Goal: Task Accomplishment & Management: Manage account settings

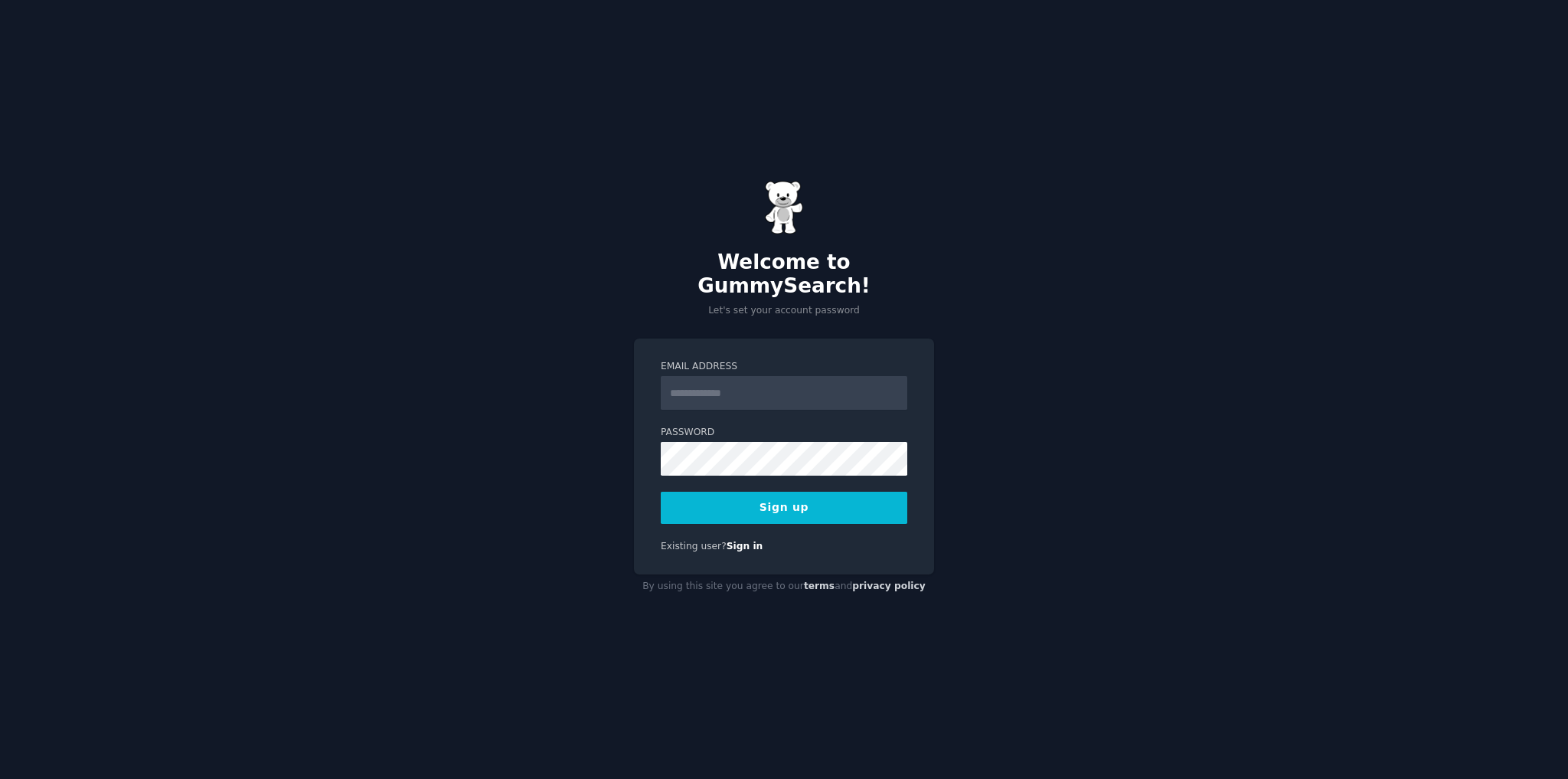
click at [801, 363] on div "Email Address" at bounding box center [784, 384] width 247 height 50
click at [792, 377] on input "Email Address" at bounding box center [784, 392] width 247 height 34
type input "**********"
click at [737, 498] on button "Sign up" at bounding box center [784, 507] width 247 height 32
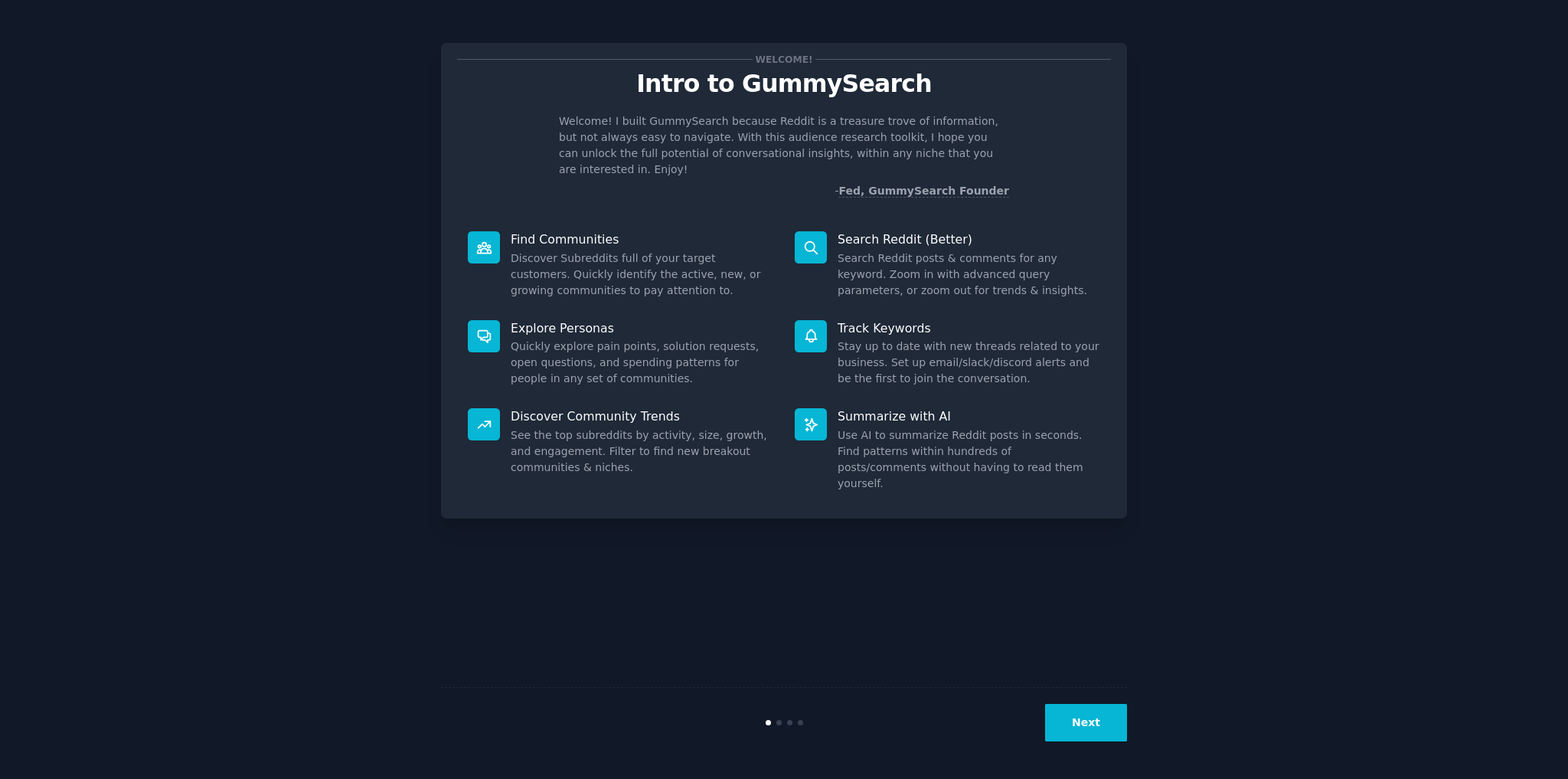
click at [1090, 725] on button "Next" at bounding box center [1086, 722] width 82 height 38
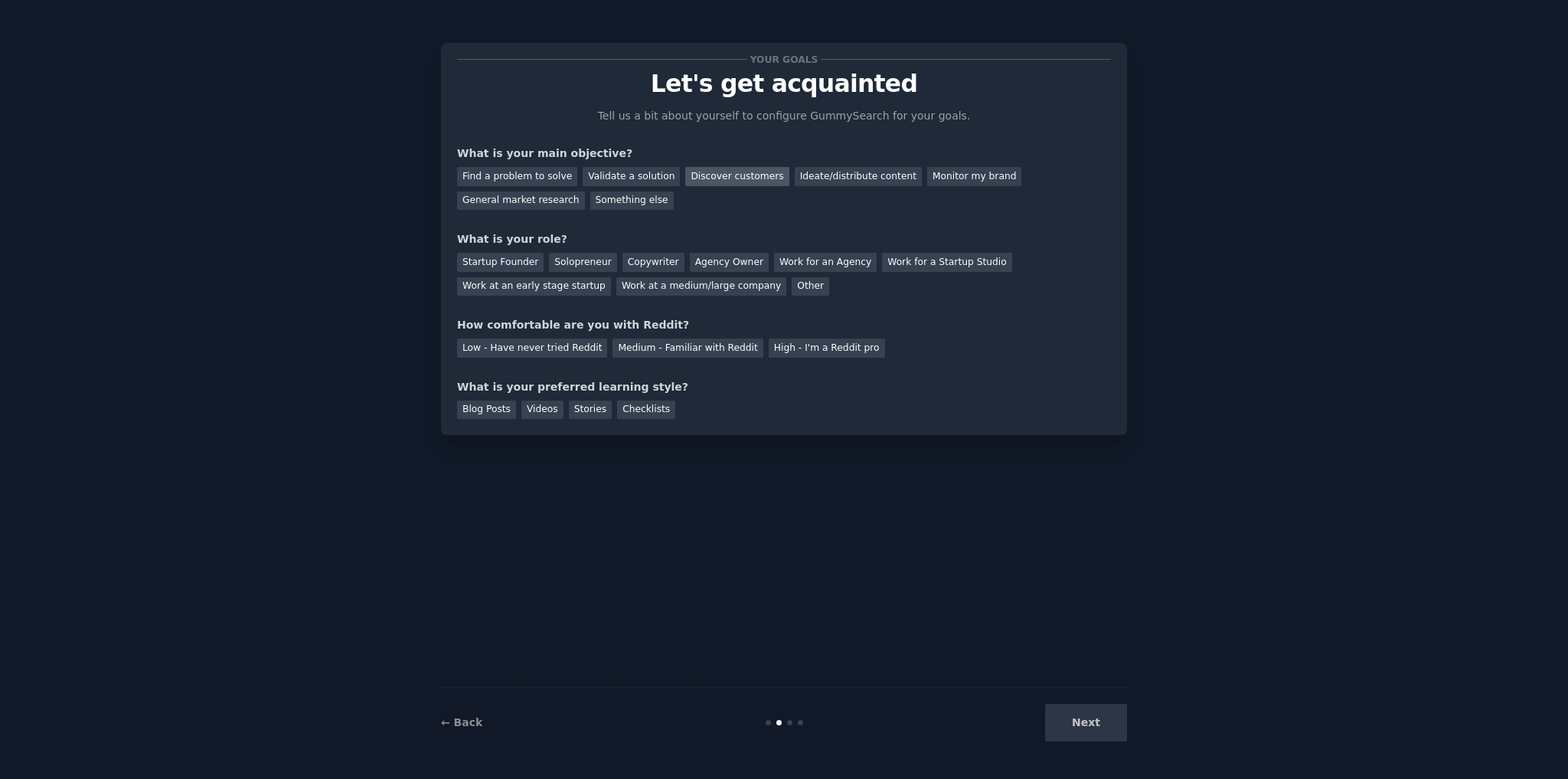
click at [701, 181] on div "Discover customers" at bounding box center [737, 176] width 104 height 19
click at [632, 180] on div "Validate a solution" at bounding box center [631, 176] width 97 height 19
click at [494, 262] on div "Startup Founder" at bounding box center [501, 263] width 86 height 19
click at [717, 352] on div "Medium - Familiar with Reddit" at bounding box center [687, 348] width 150 height 19
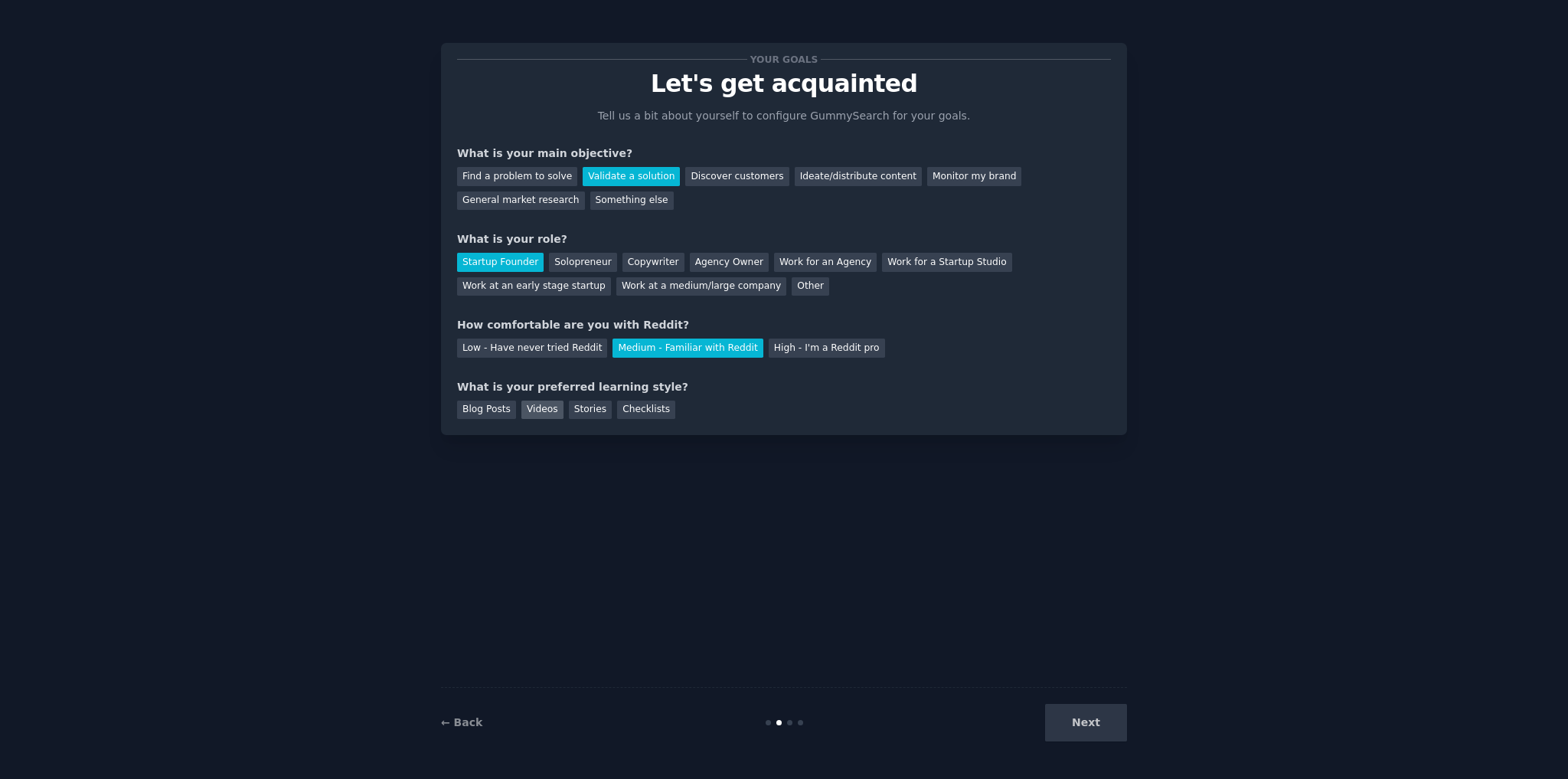
click at [549, 418] on div "Videos" at bounding box center [542, 410] width 42 height 19
click at [1065, 721] on button "Next" at bounding box center [1086, 722] width 82 height 38
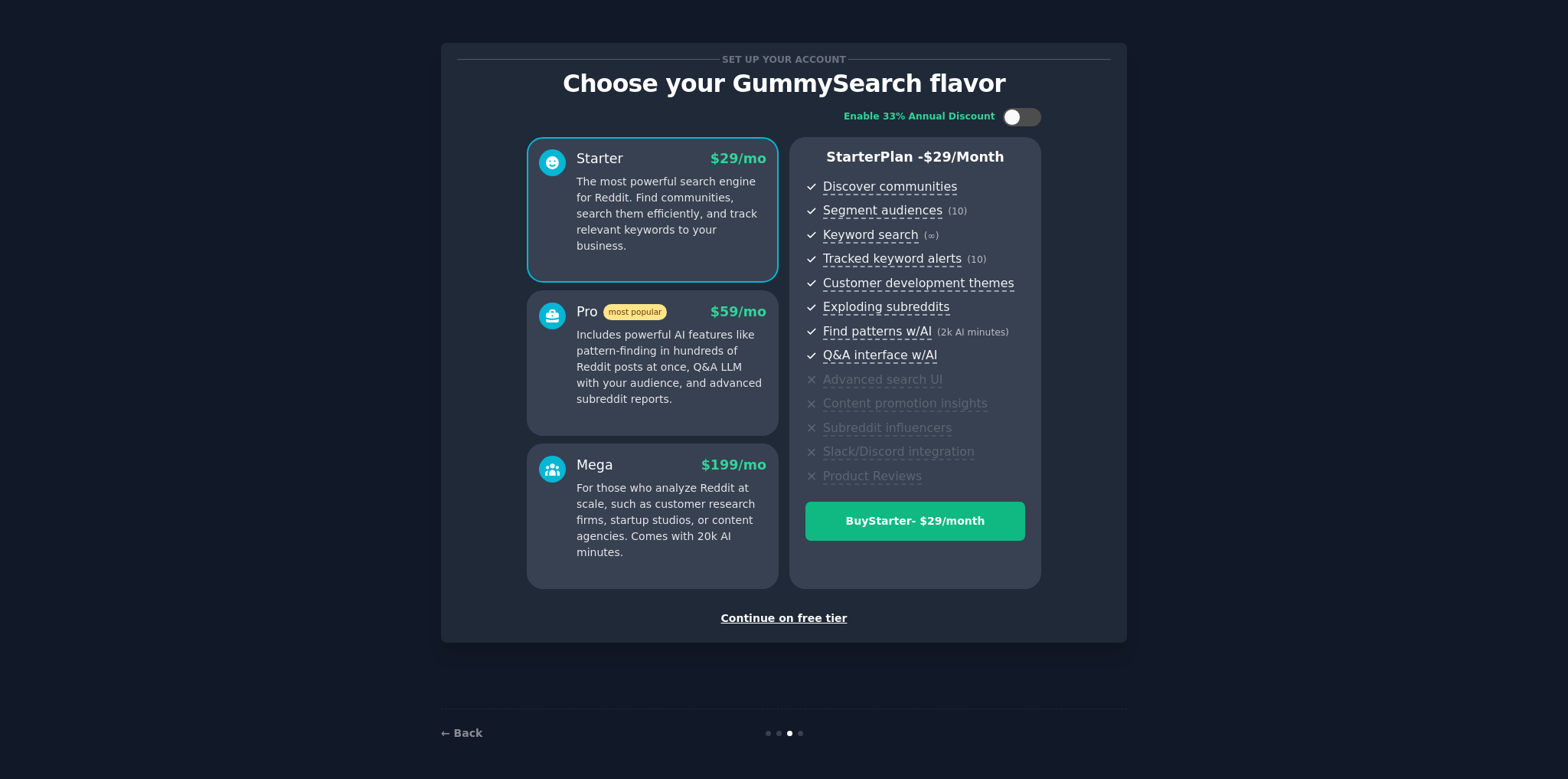
click at [828, 615] on div "Continue on free tier" at bounding box center [784, 618] width 654 height 16
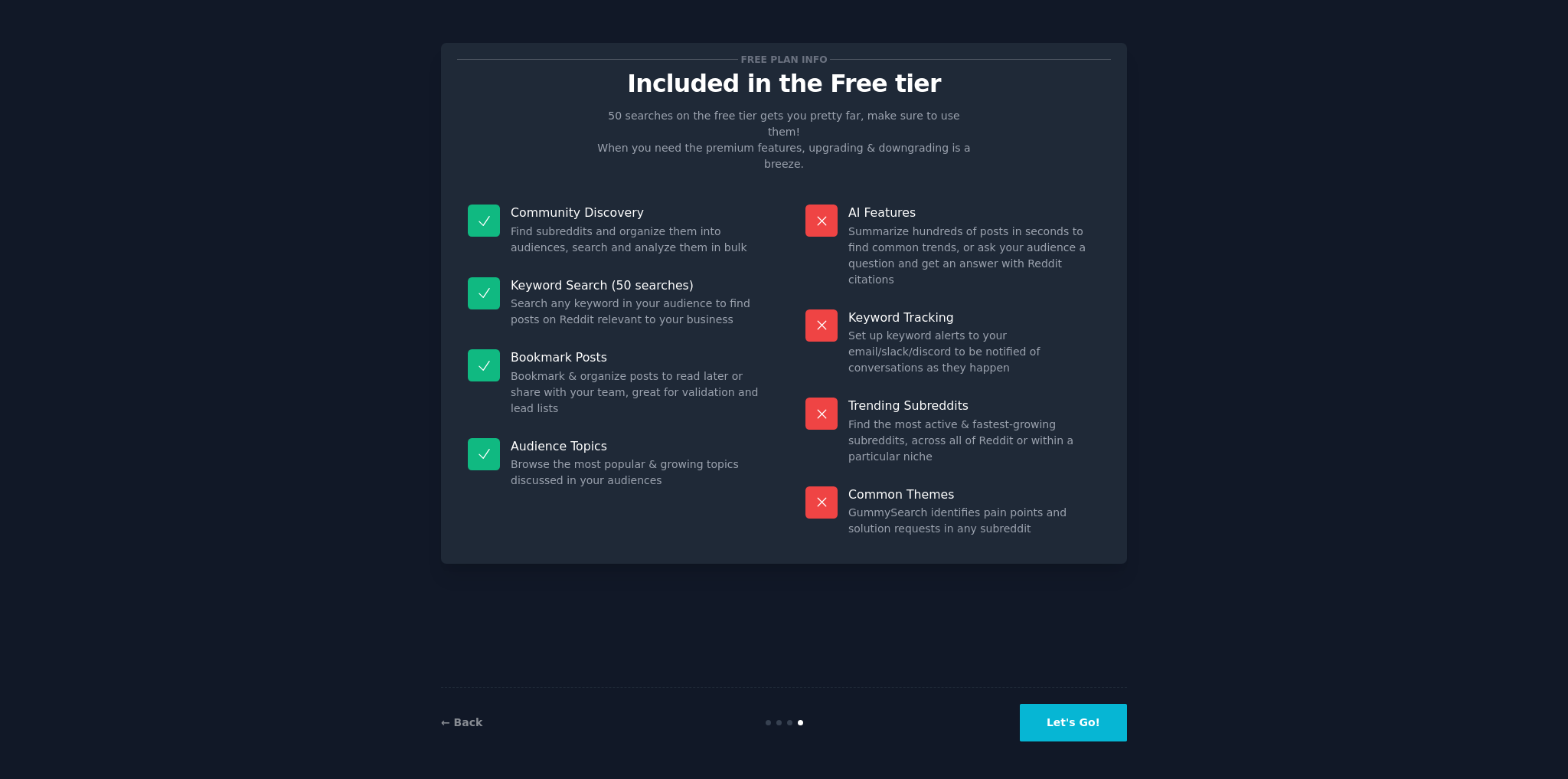
click at [1087, 725] on button "Let's Go!" at bounding box center [1074, 722] width 107 height 38
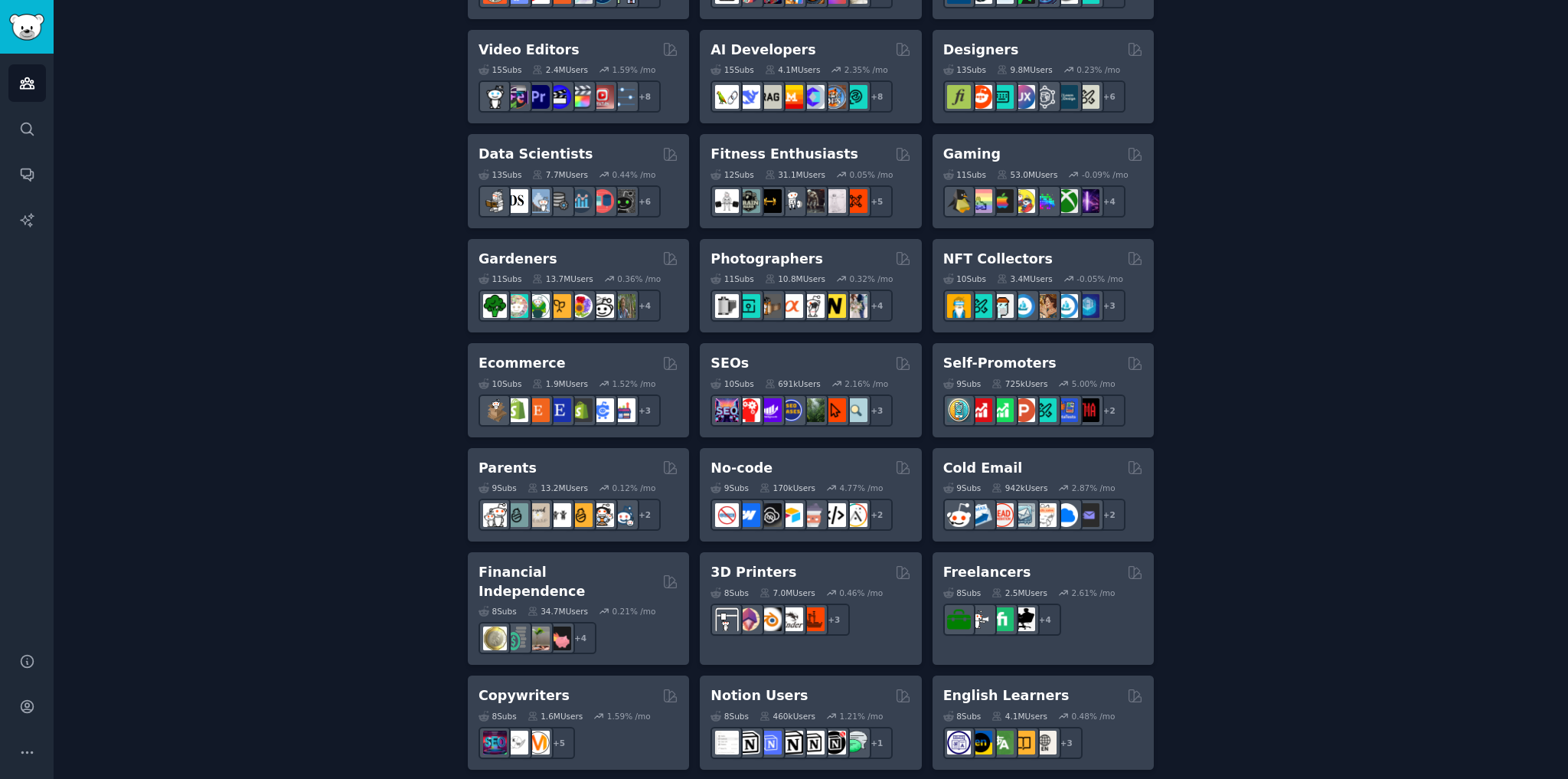
scroll to position [612, 0]
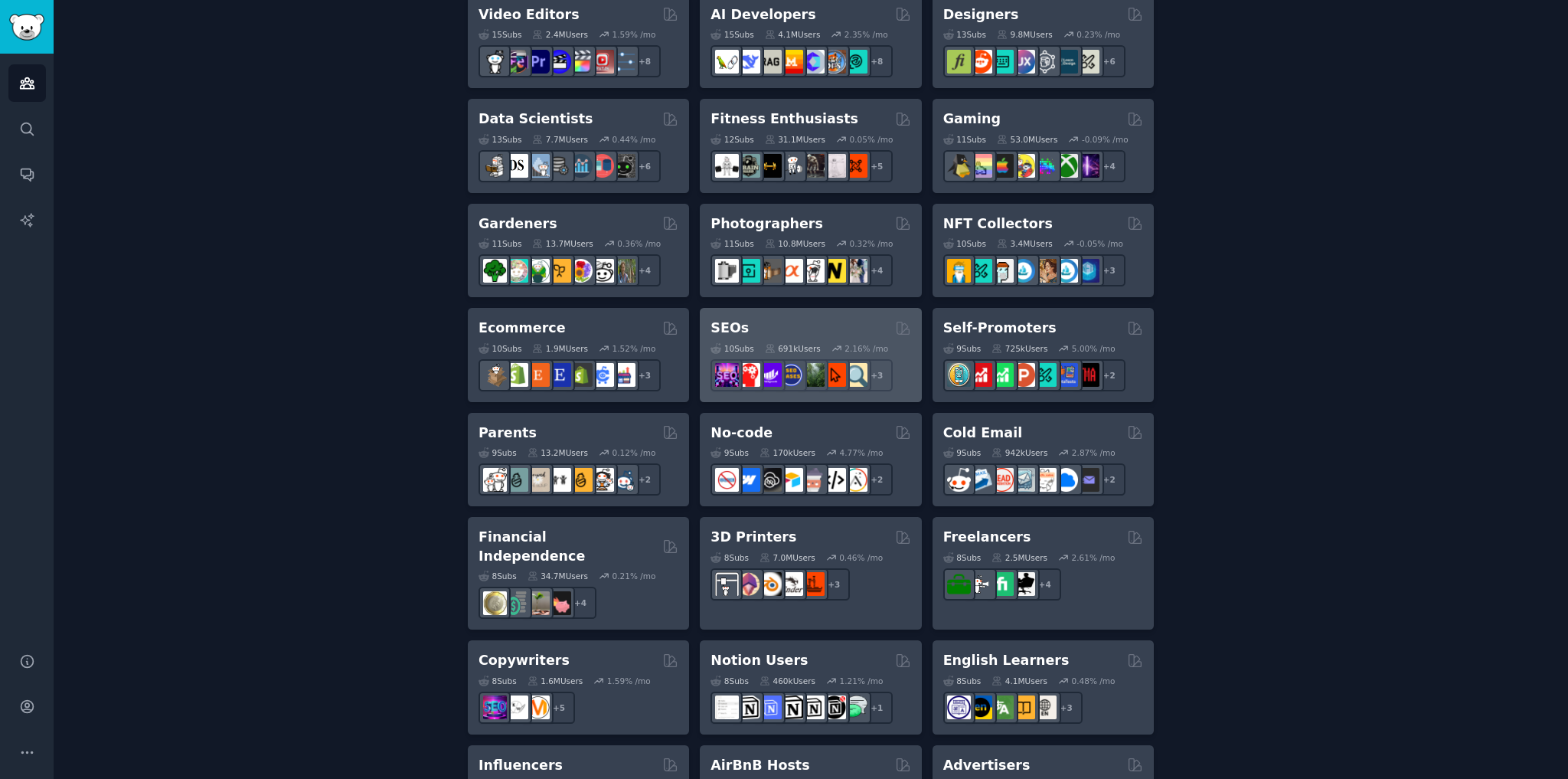
click at [843, 334] on div "SEOs" at bounding box center [810, 328] width 200 height 19
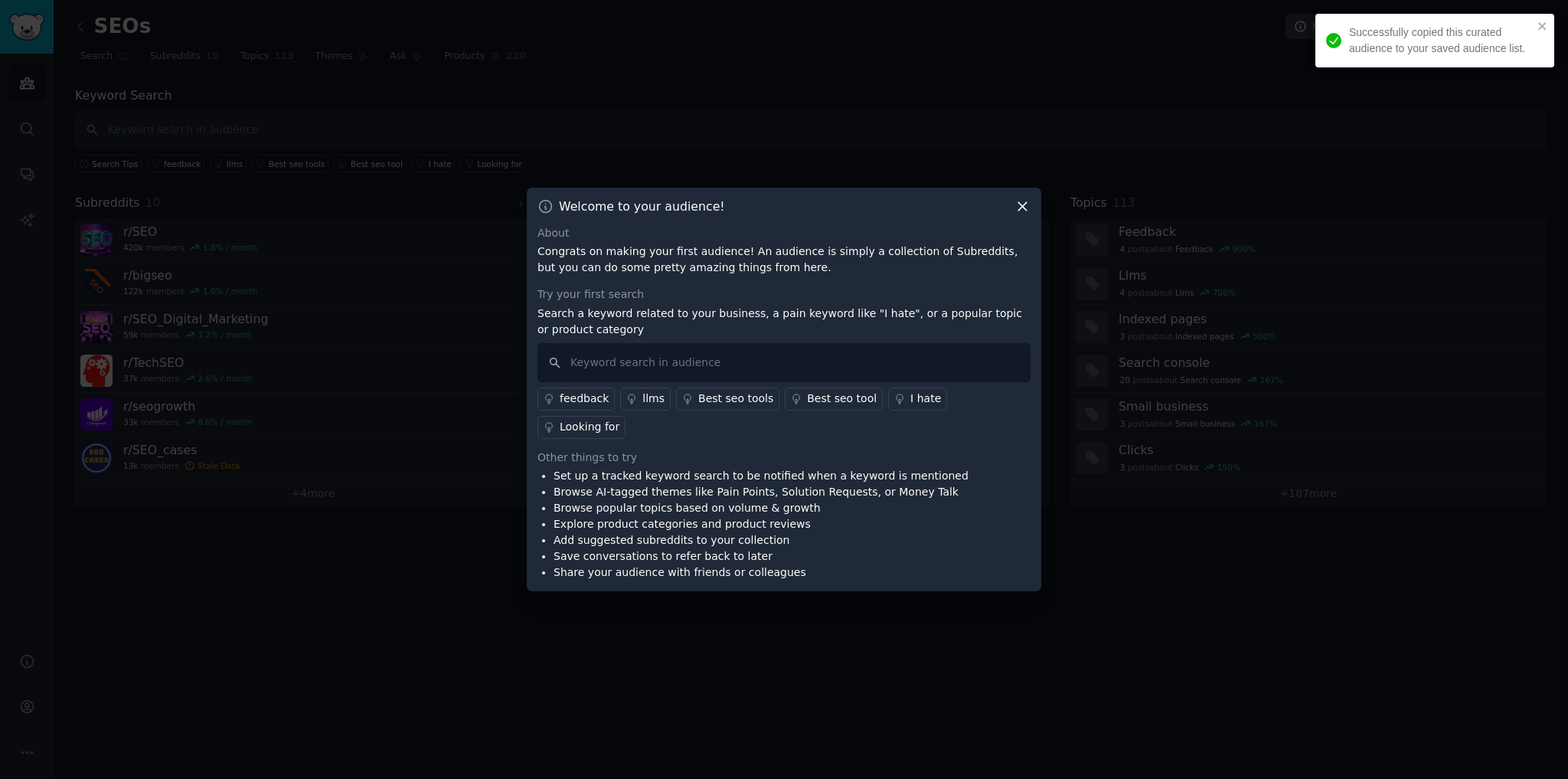
click at [1026, 215] on icon at bounding box center [1023, 206] width 16 height 16
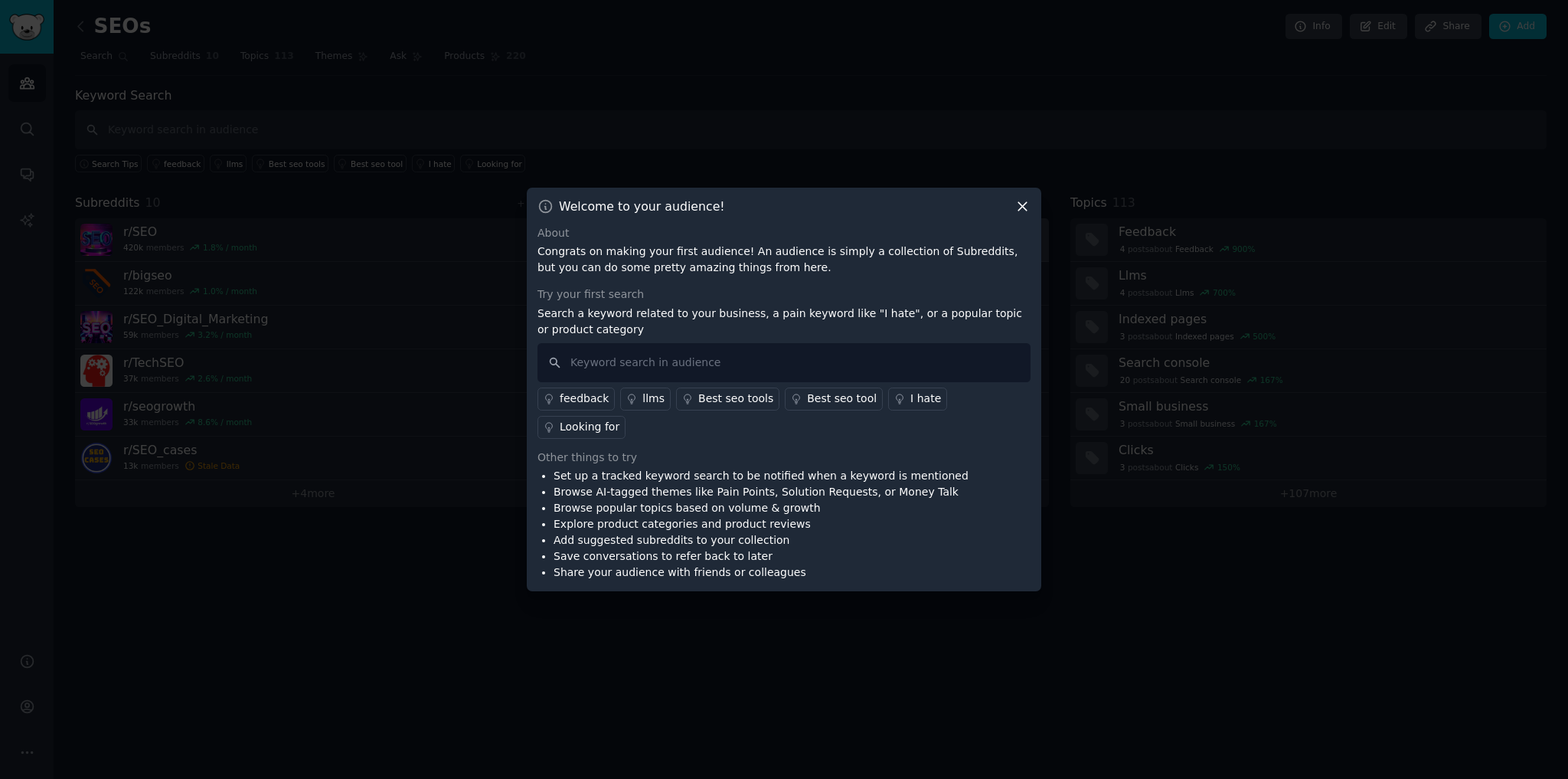
click at [1026, 215] on icon at bounding box center [1023, 206] width 16 height 16
click at [1023, 228] on div "Welcome to your audience! About Congrats on making your first audience! An audi…" at bounding box center [784, 390] width 515 height 404
click at [1026, 211] on icon at bounding box center [1023, 206] width 9 height 9
click at [1024, 215] on icon at bounding box center [1023, 206] width 16 height 16
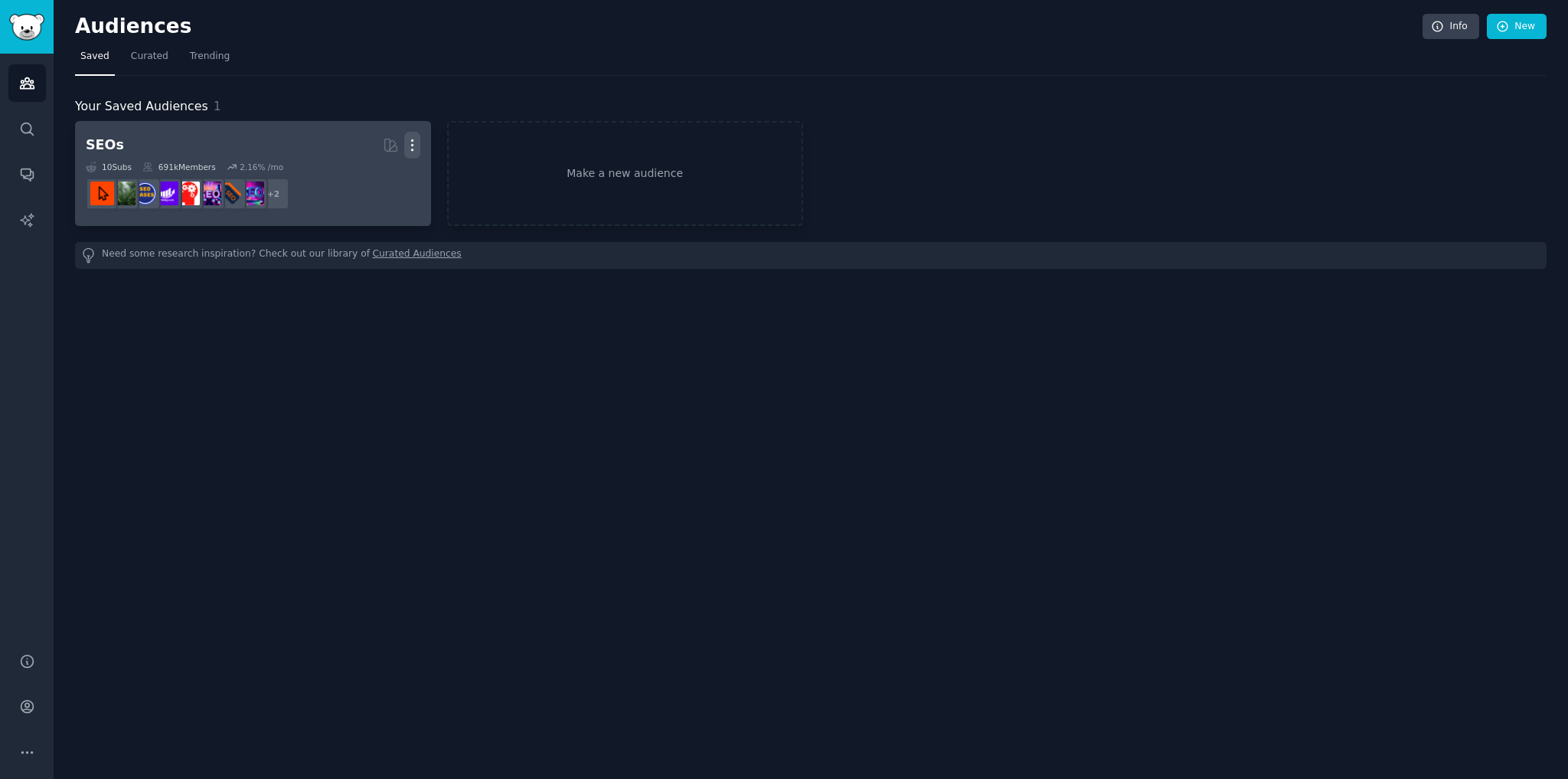
click at [413, 138] on icon "button" at bounding box center [412, 145] width 16 height 16
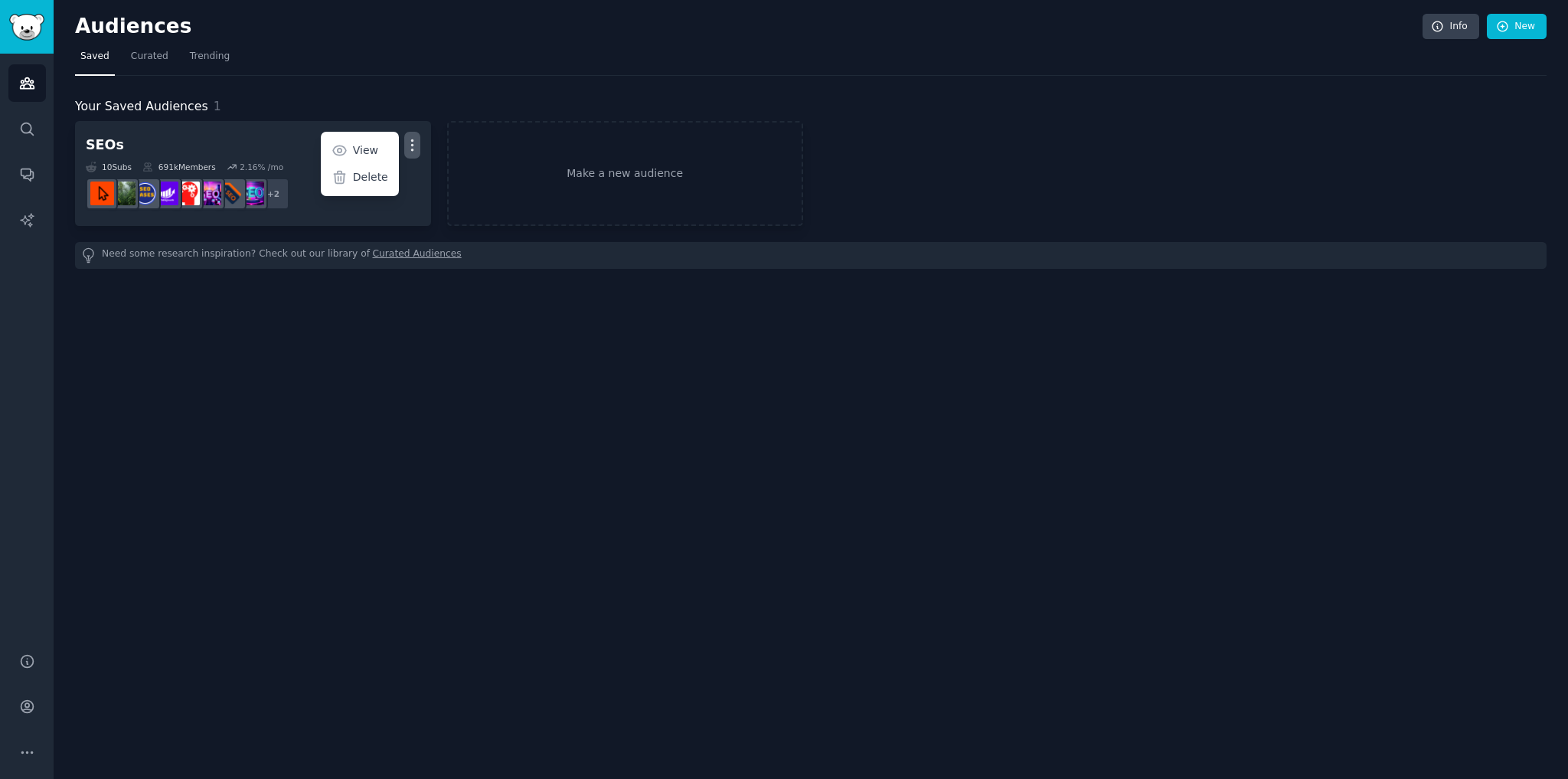
drag, startPoint x: 380, startPoint y: 170, endPoint x: 828, endPoint y: 42, distance: 465.9
click at [380, 171] on p "Delete" at bounding box center [370, 177] width 35 height 16
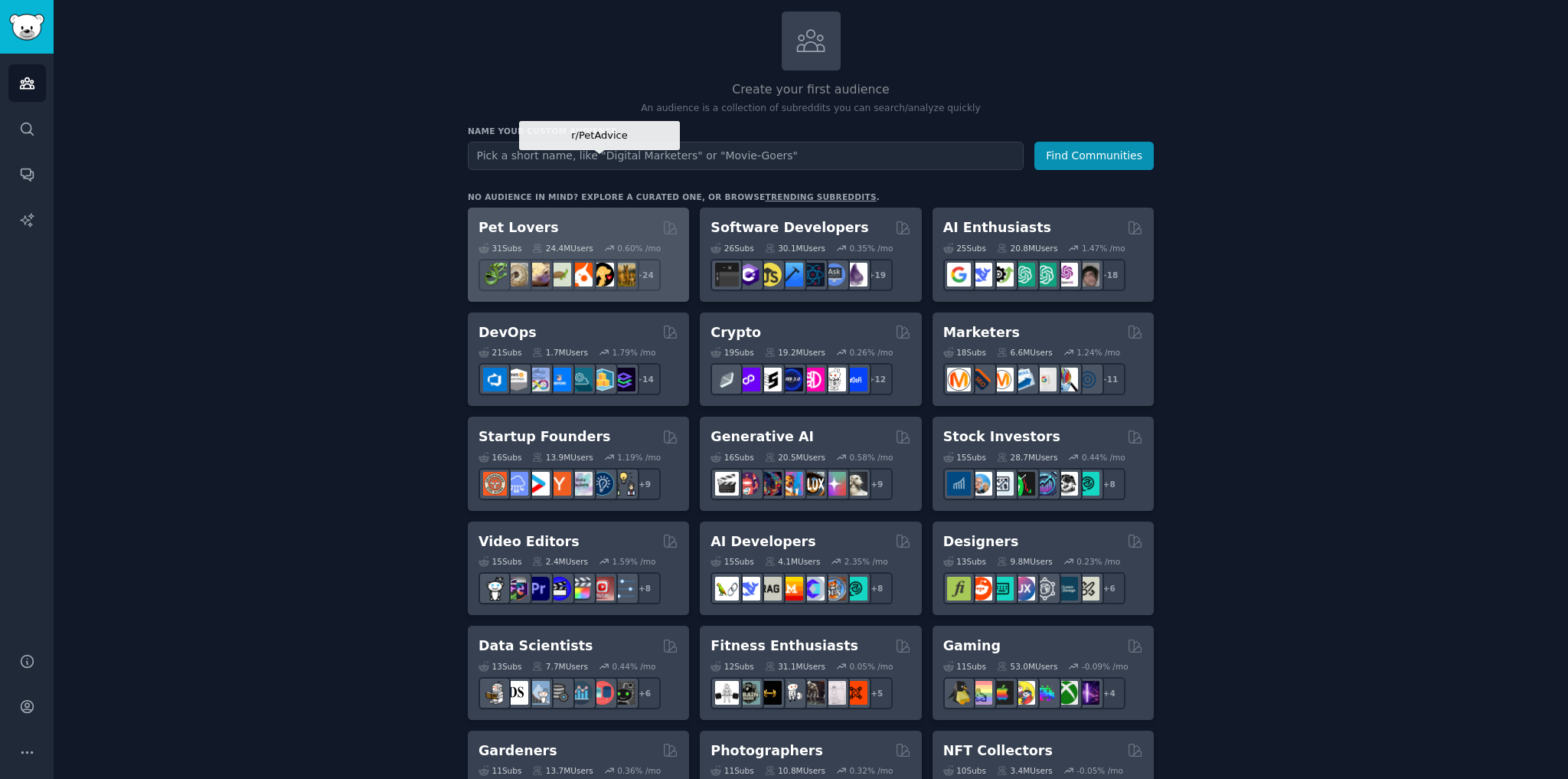
scroll to position [61, 0]
